Goal: Information Seeking & Learning: Learn about a topic

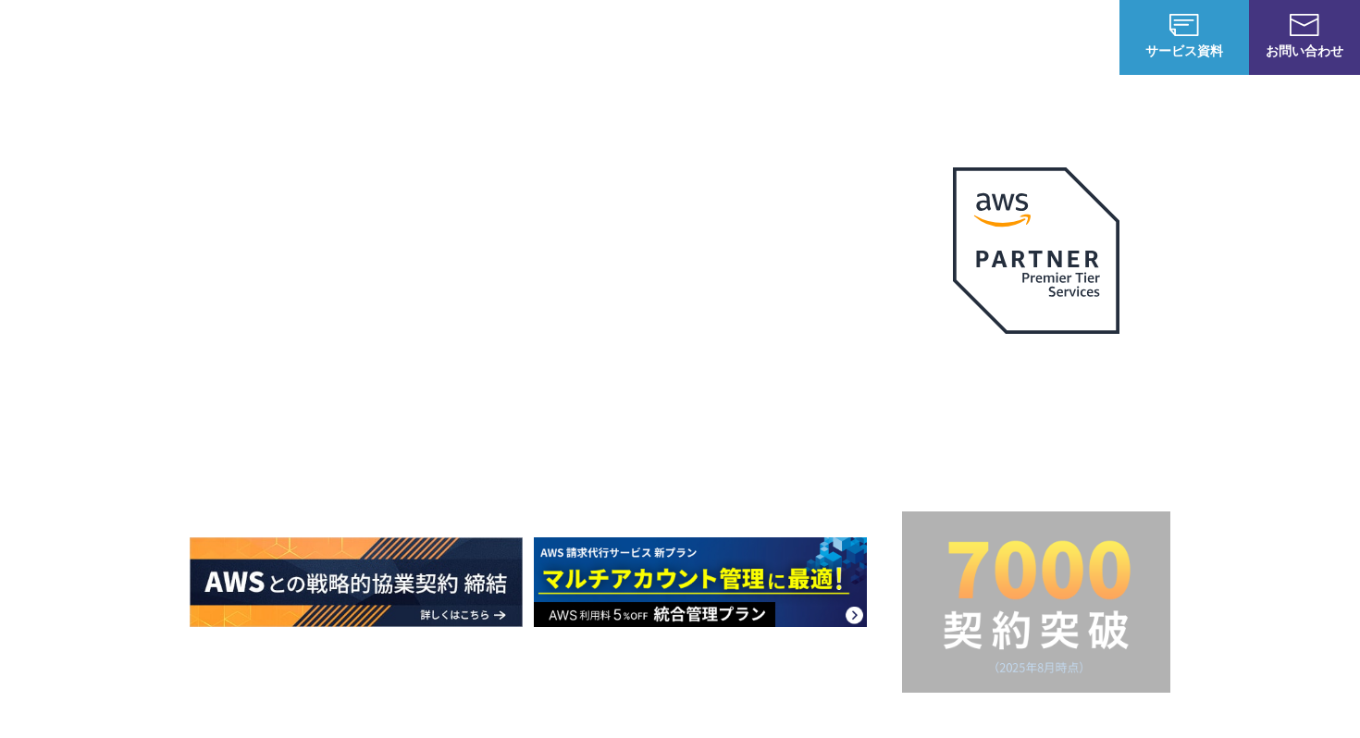
click at [360, 224] on link "AWS初心者向けパーソナルレクチャー" at bounding box center [310, 222] width 213 height 37
click at [315, 163] on link "AWS請求代行サービス" at bounding box center [269, 157] width 130 height 19
click at [315, 185] on link "AWS Marketplace割引サービス" at bounding box center [295, 185] width 182 height 19
click at [470, 457] on link "高負荷対策・CDN導入パッケージ" at bounding box center [533, 453] width 195 height 19
click at [331, 255] on link "定額のAWS最適化支援サービス" at bounding box center [295, 259] width 182 height 19
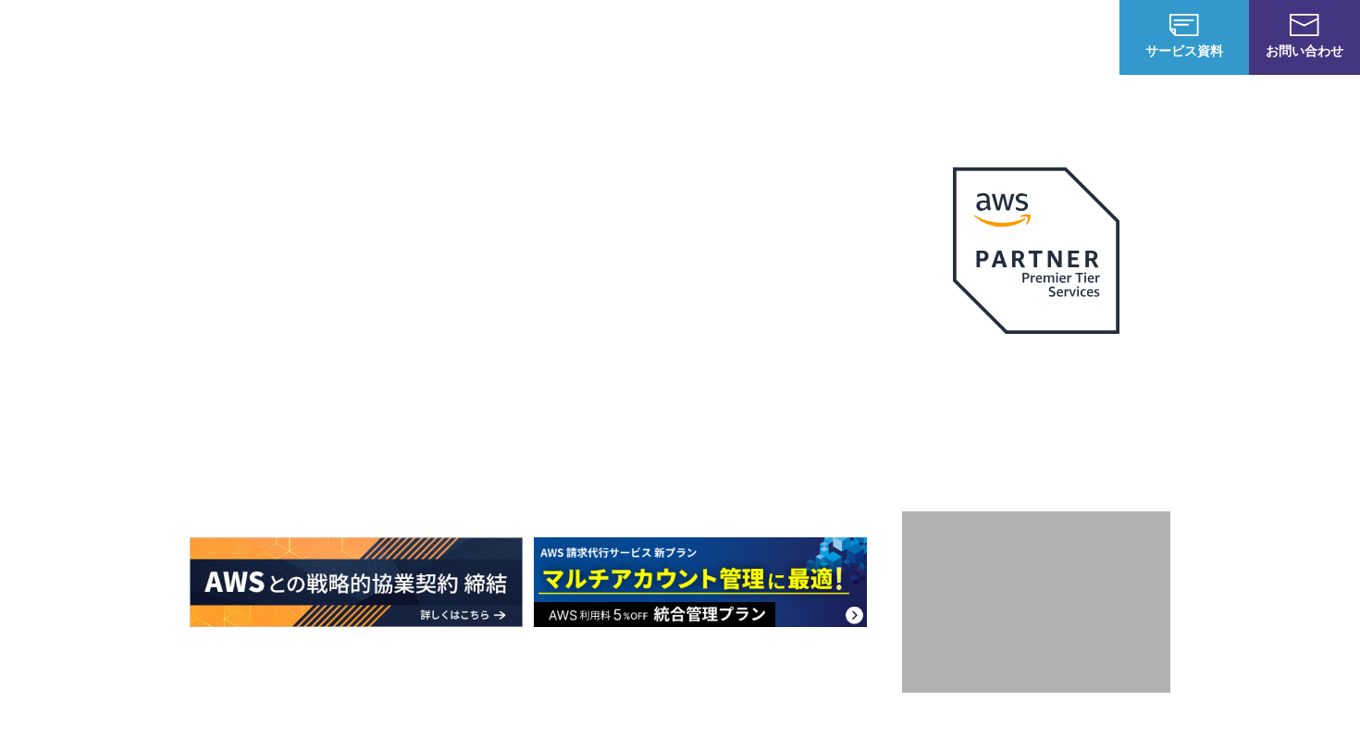
click at [336, 315] on link "AWS Marketplace割引サービス" at bounding box center [295, 324] width 182 height 19
